Goal: Task Accomplishment & Management: Complete application form

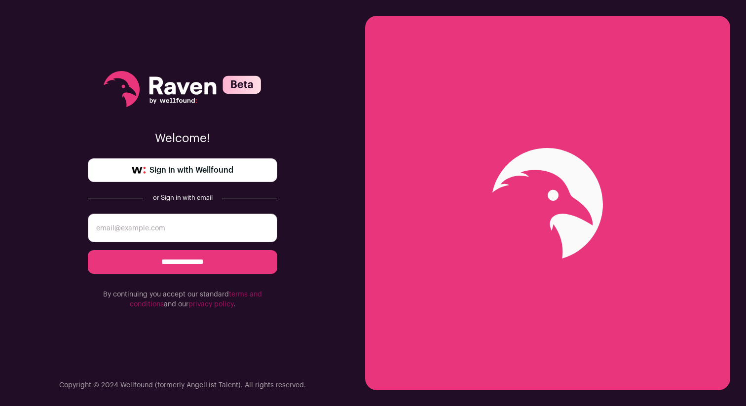
type input "[EMAIL_ADDRESS][PERSON_NAME][DOMAIN_NAME]"
click at [237, 261] on input "**********" at bounding box center [183, 262] width 190 height 24
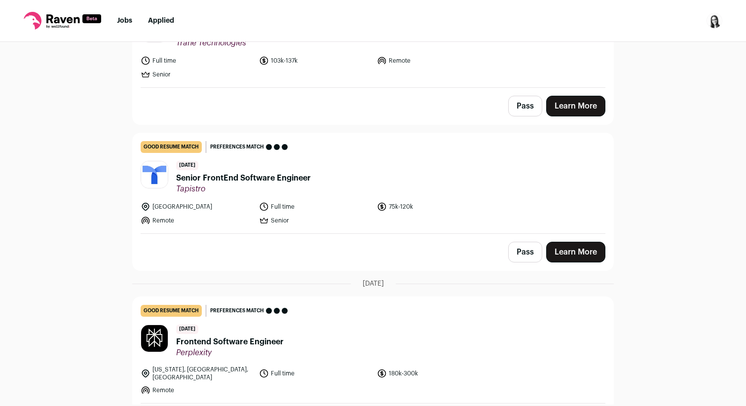
scroll to position [156, 0]
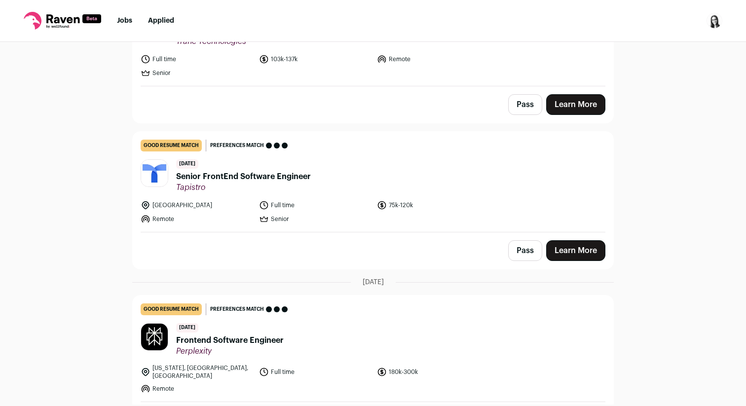
click at [266, 178] on span "Senior FrontEnd Software Engineer" at bounding box center [243, 177] width 135 height 12
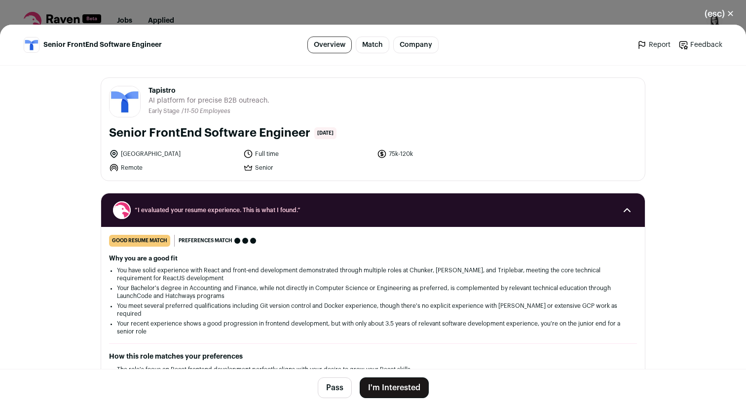
click at [378, 385] on button "I'm Interested" at bounding box center [394, 388] width 69 height 21
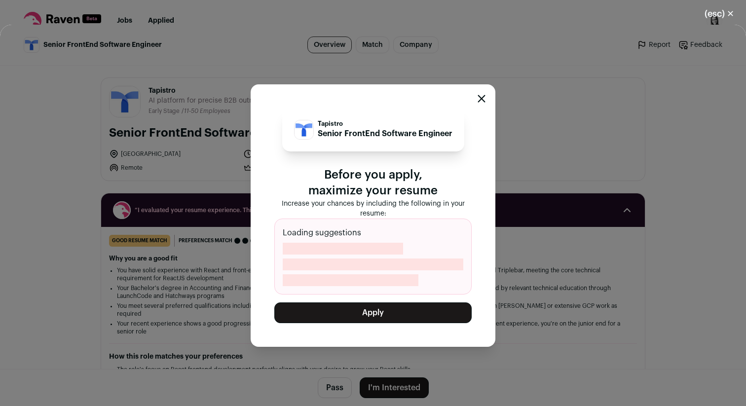
click at [377, 317] on button "Apply" at bounding box center [372, 313] width 197 height 21
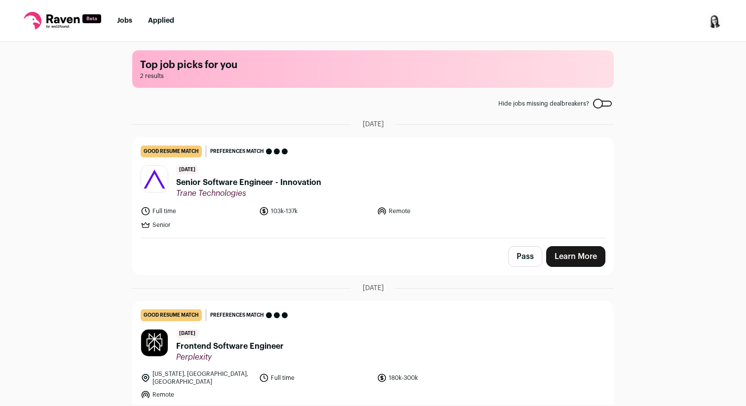
scroll to position [38, 0]
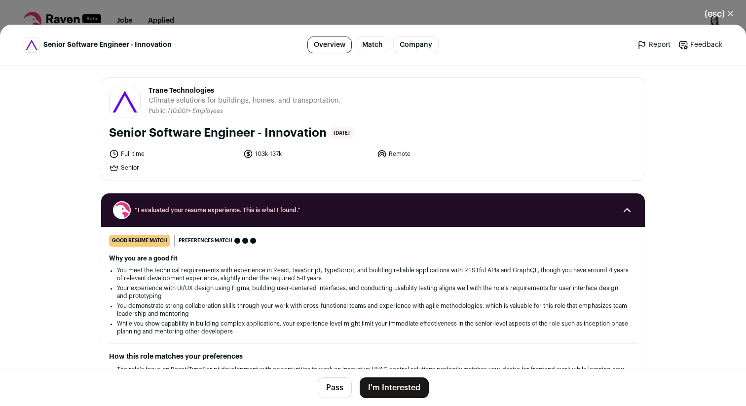
click at [378, 394] on button "I'm Interested" at bounding box center [394, 388] width 69 height 21
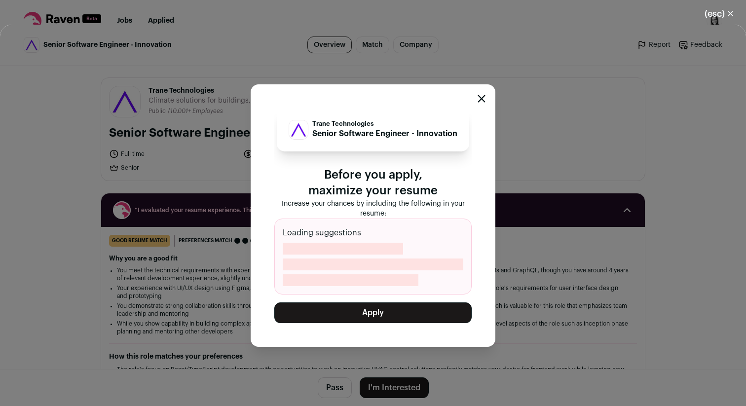
click at [381, 309] on button "Apply" at bounding box center [372, 313] width 197 height 21
